Goal: Task Accomplishment & Management: Use online tool/utility

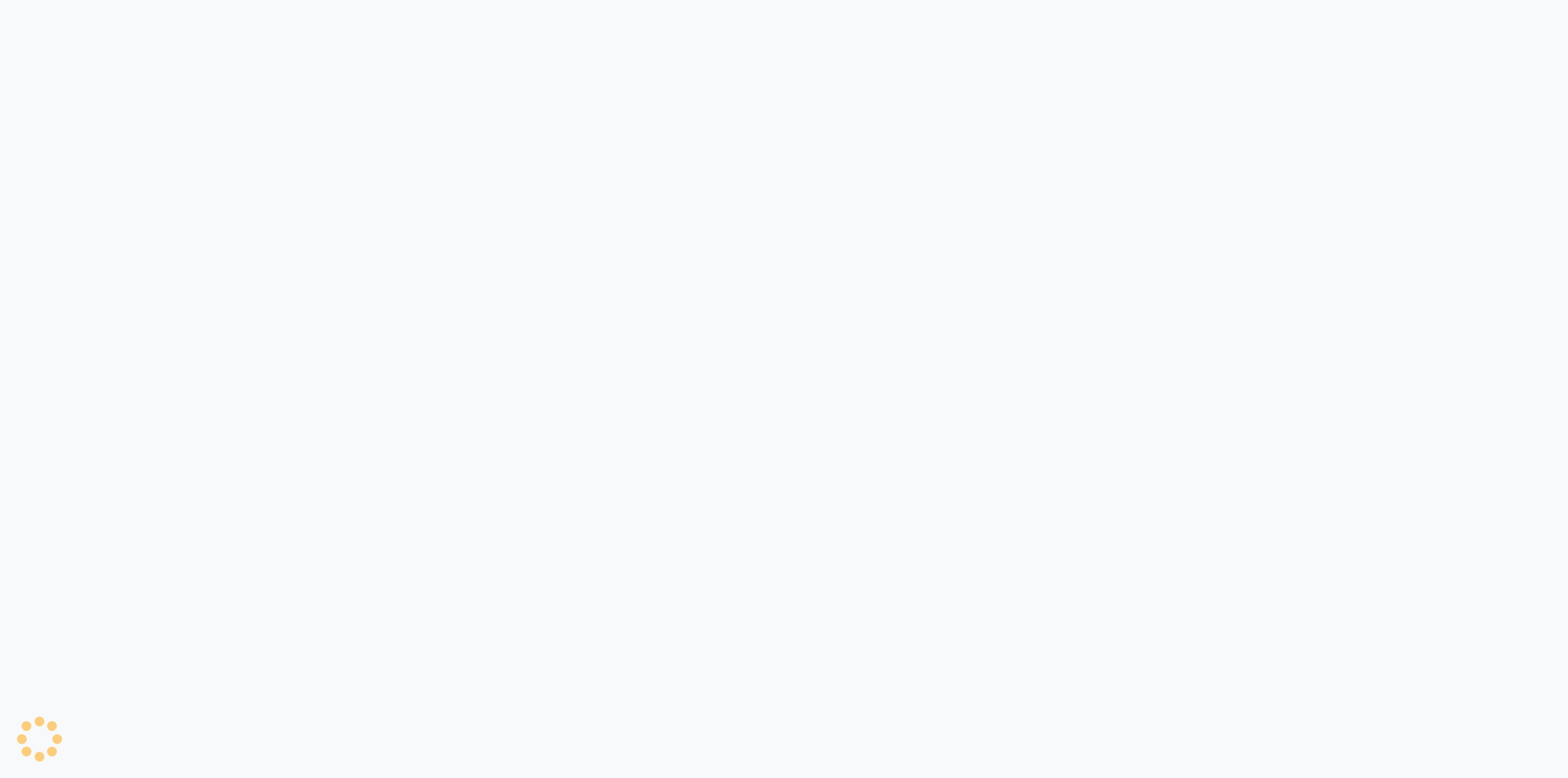
select select "5183"
select select "service"
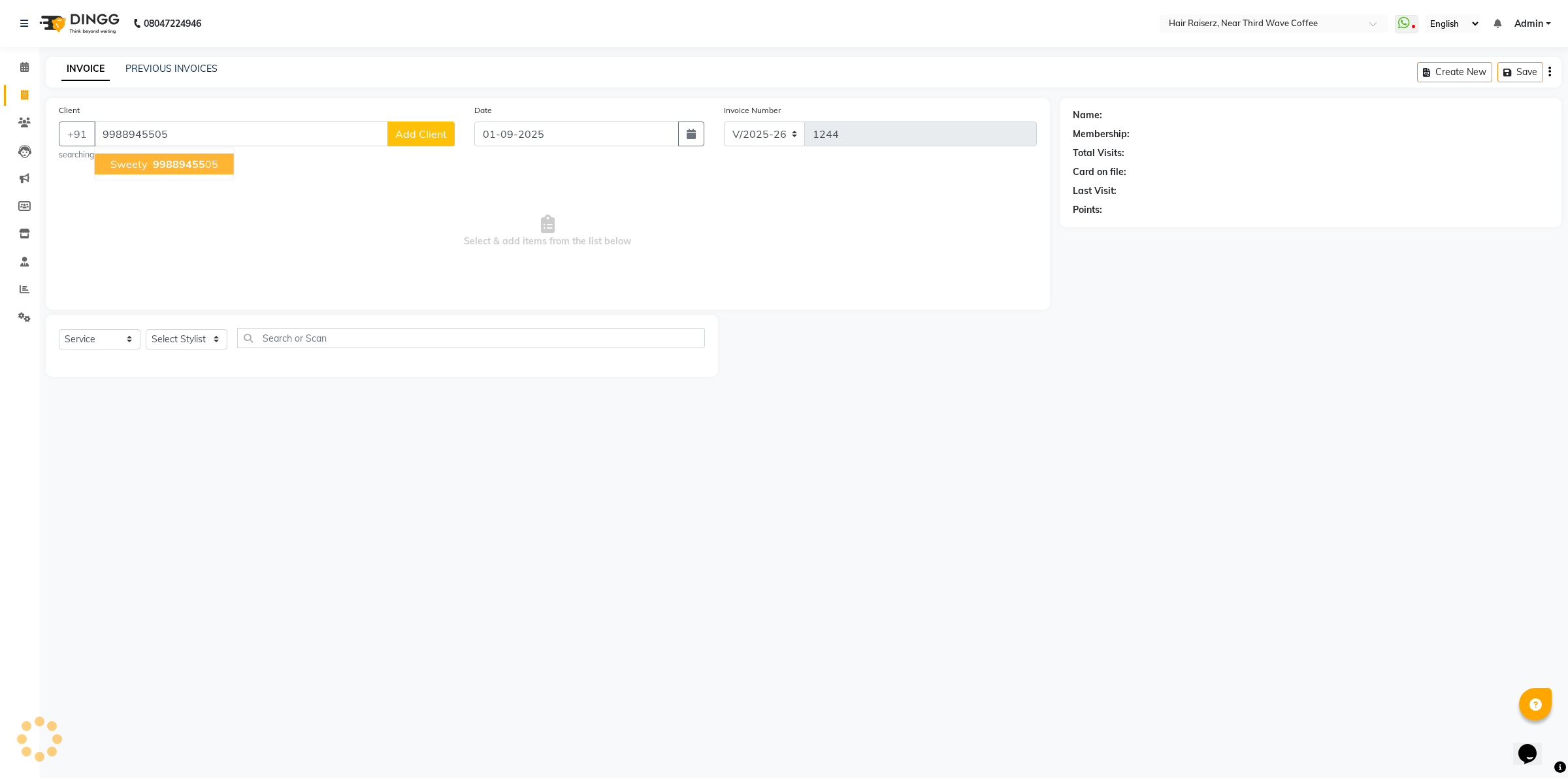
type input "9988945505"
click at [32, 93] on span at bounding box center [25, 96] width 23 height 15
select select "service"
type input "1244"
select select "5183"
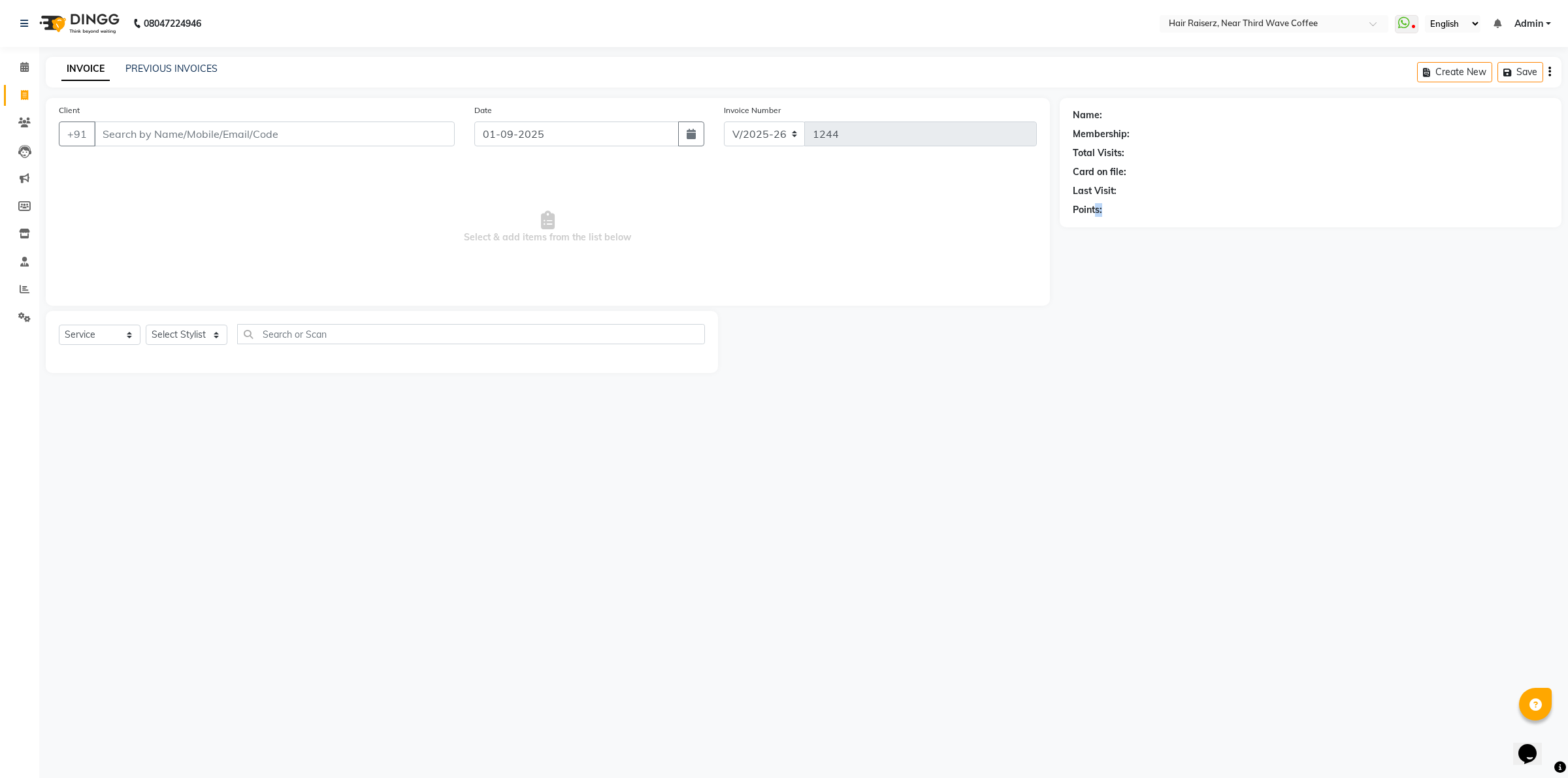
drag, startPoint x: 1251, startPoint y: 632, endPoint x: 1094, endPoint y: 810, distance: 237.3
click at [1094, 777] on html "08047224946 Select Location × Hair Raiserz, Near Third Wave Coffee WhatsApp Sta…" at bounding box center [784, 389] width 1568 height 778
click at [20, 288] on icon at bounding box center [25, 289] width 10 height 10
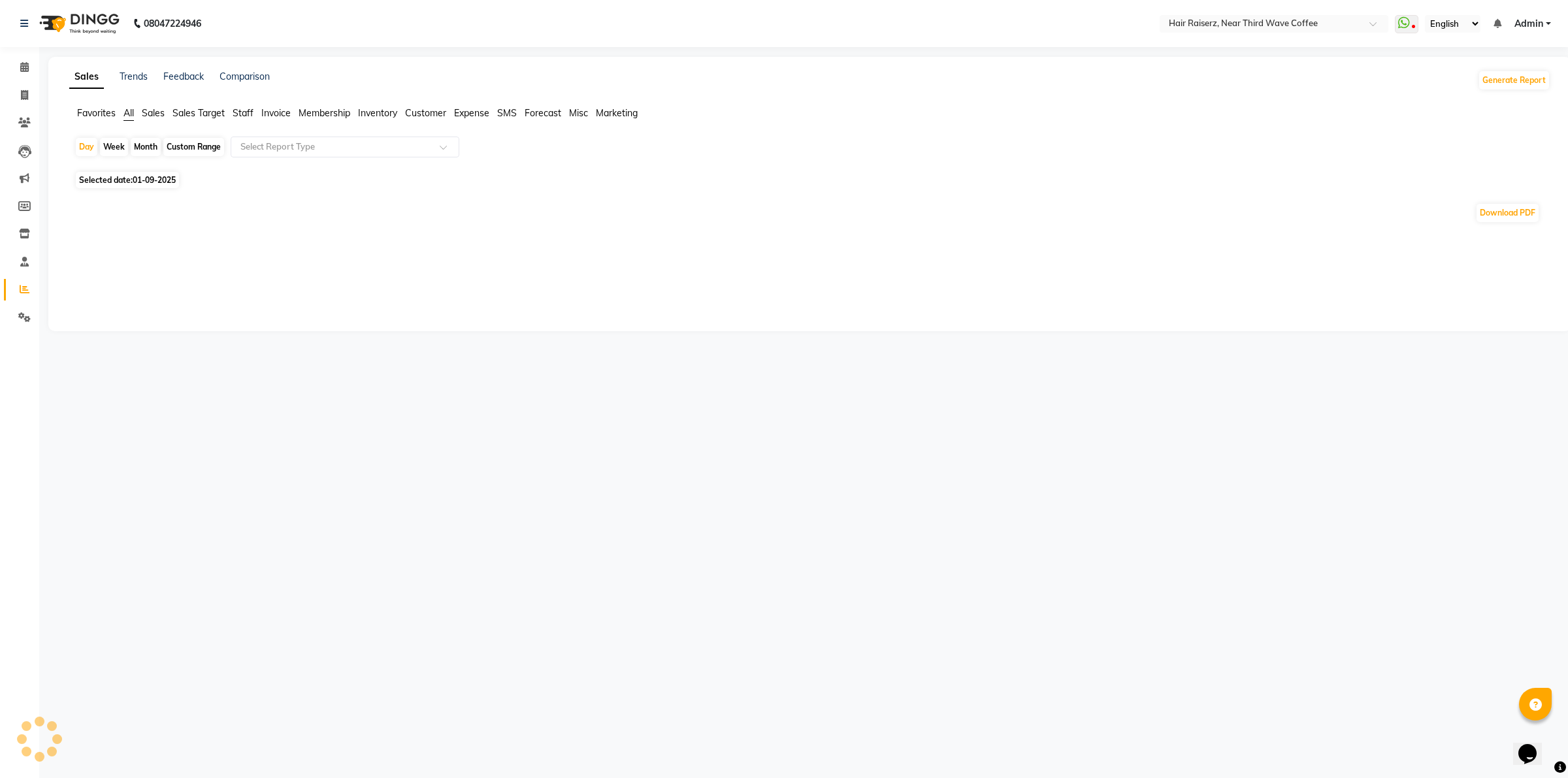
click at [148, 148] on div "Month" at bounding box center [145, 147] width 30 height 18
select select "9"
select select "2025"
click at [155, 149] on div "Month" at bounding box center [145, 147] width 30 height 18
select select "9"
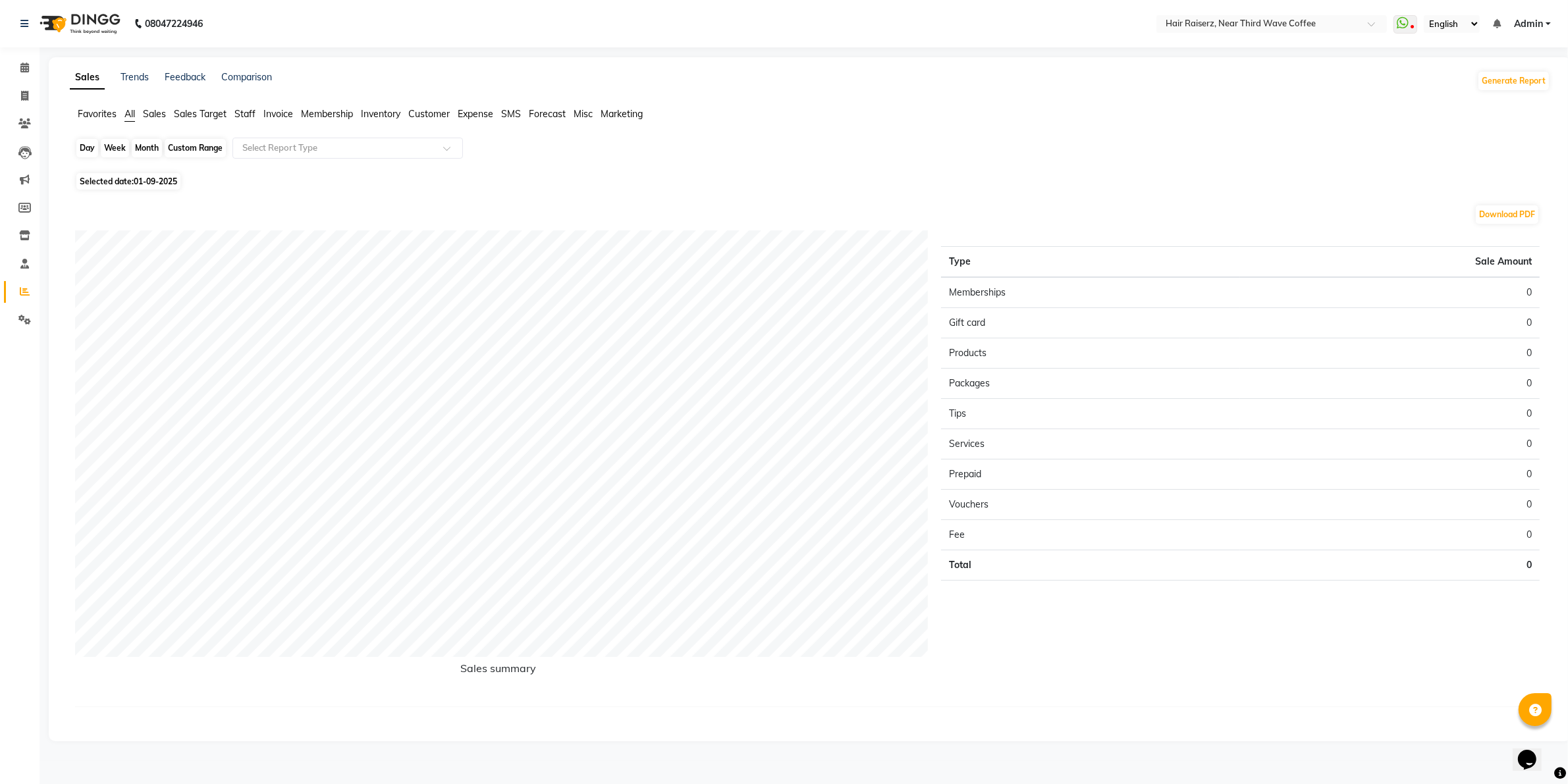
select select "2025"
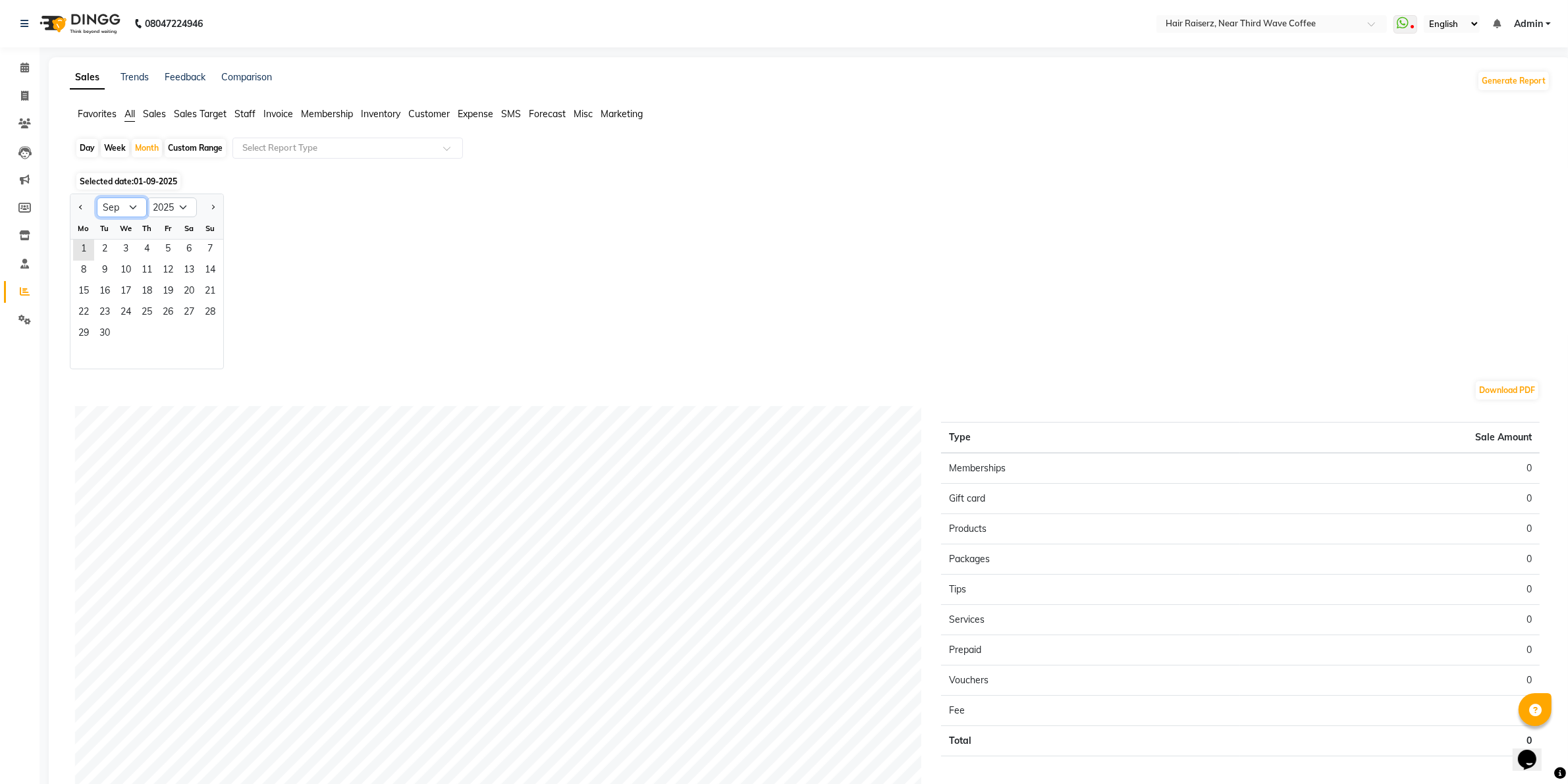
click at [133, 214] on select "Jan Feb Mar Apr May Jun [DATE] Aug Sep Oct Nov Dec" at bounding box center [122, 208] width 50 height 20
select select "8"
click at [97, 199] on select "Jan Feb Mar Apr May Jun [DATE] Aug Sep Oct Nov Dec" at bounding box center [122, 208] width 50 height 20
drag, startPoint x: 166, startPoint y: 254, endPoint x: 209, endPoint y: 336, distance: 92.6
click at [209, 336] on ngb-datepicker-month "Mo Tu We Th Fr Sa Su 1 2 3 4 5 6 7 8 9 10 11 12 13 14 15 16 17 18 19 20 21 22 2…" at bounding box center [147, 293] width 153 height 151
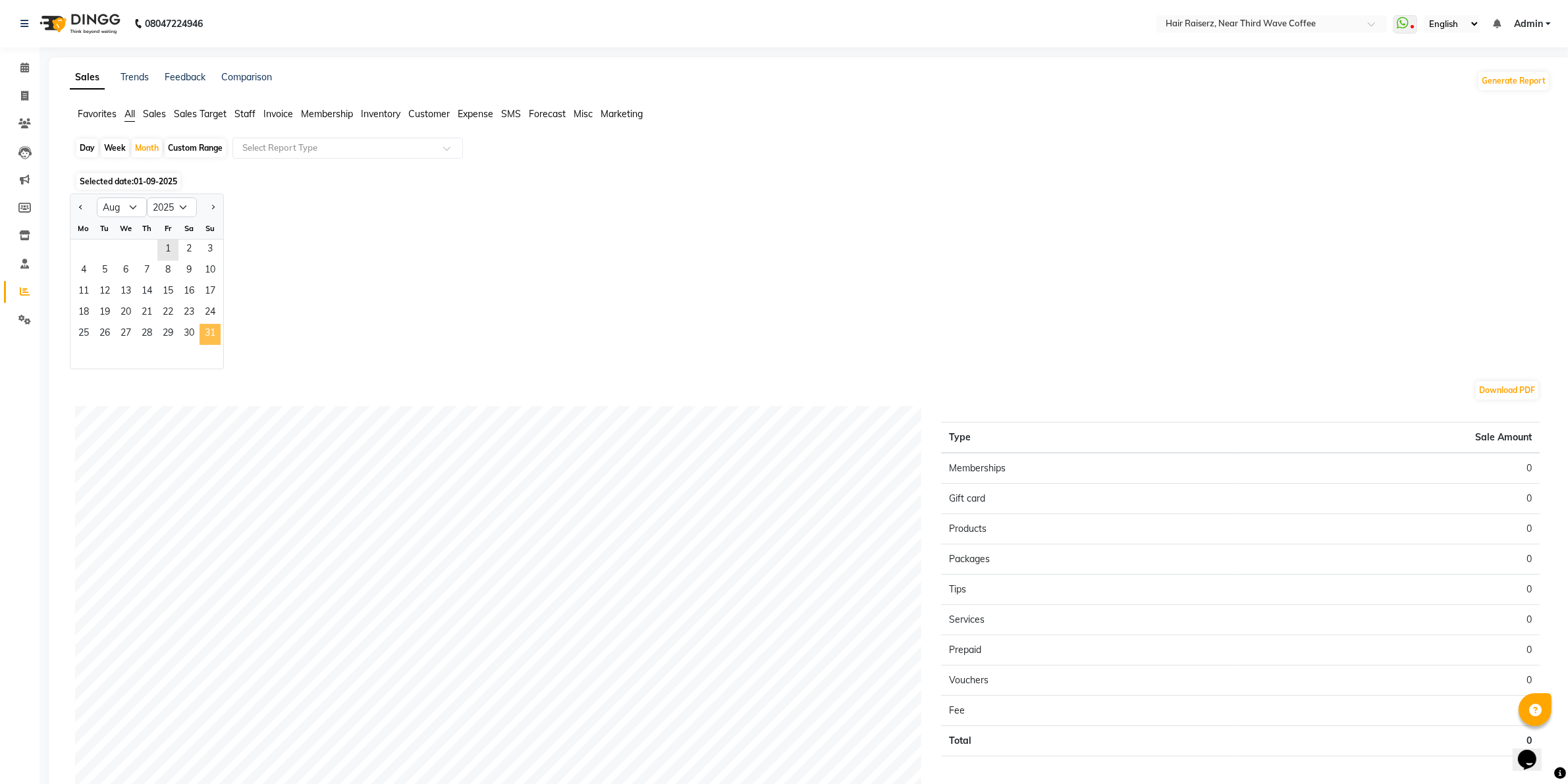
click at [213, 331] on span "31" at bounding box center [210, 334] width 21 height 21
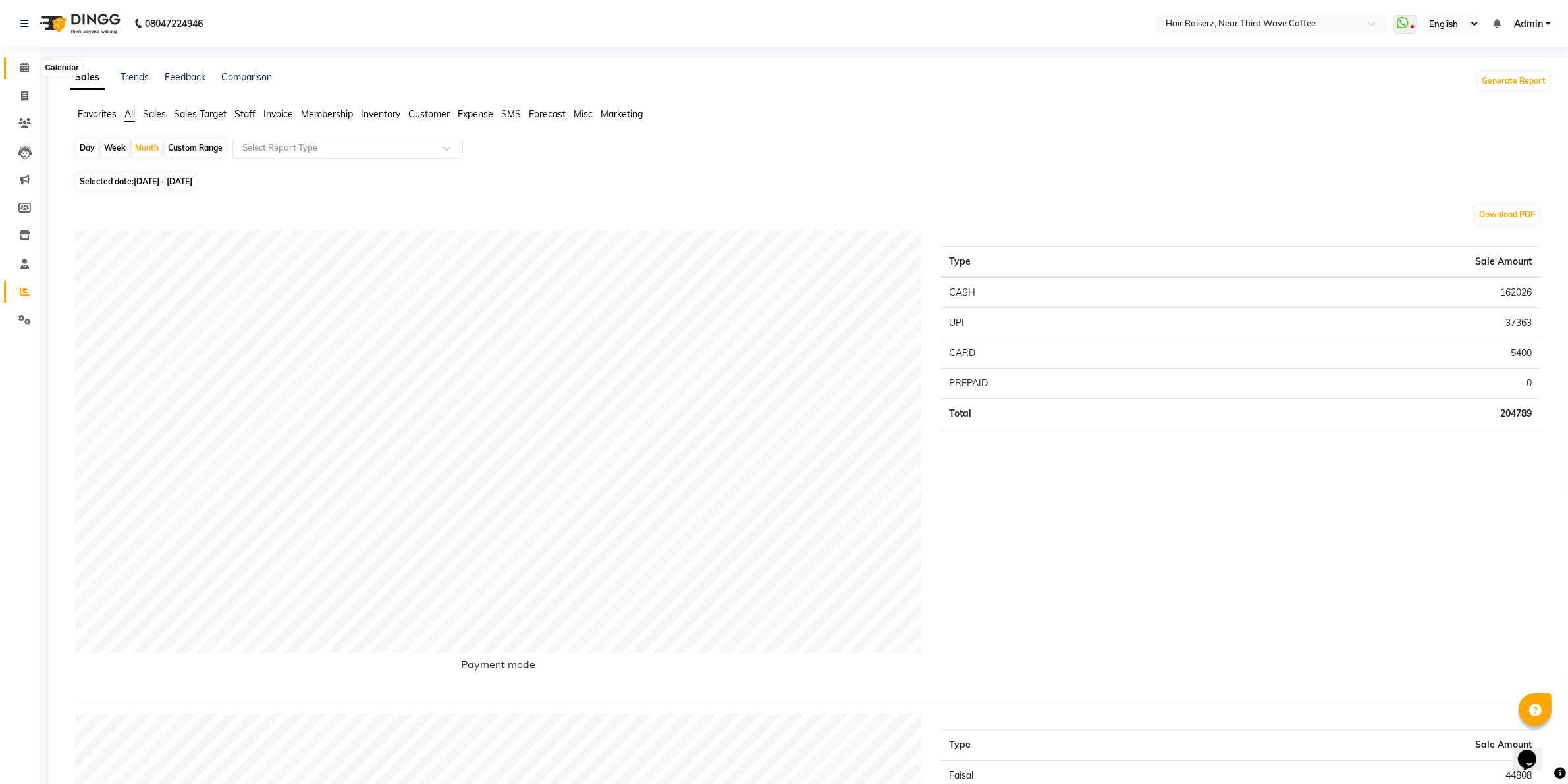
click at [34, 68] on span at bounding box center [25, 68] width 23 height 15
